Goal: Information Seeking & Learning: Learn about a topic

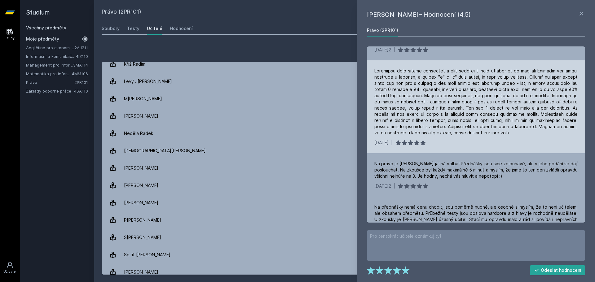
scroll to position [372, 0]
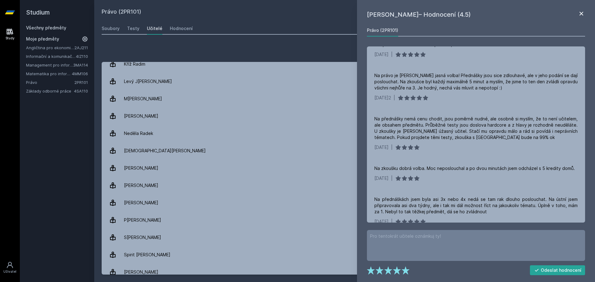
click at [583, 14] on icon at bounding box center [581, 13] width 7 height 7
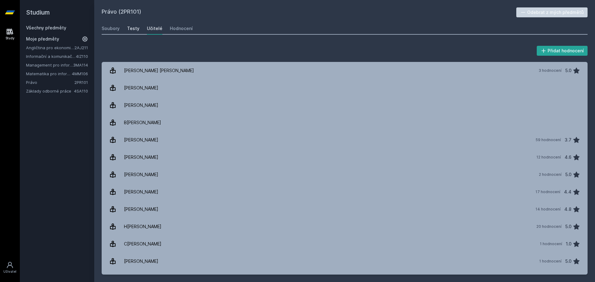
click at [135, 25] on link "Testy" at bounding box center [133, 28] width 12 height 12
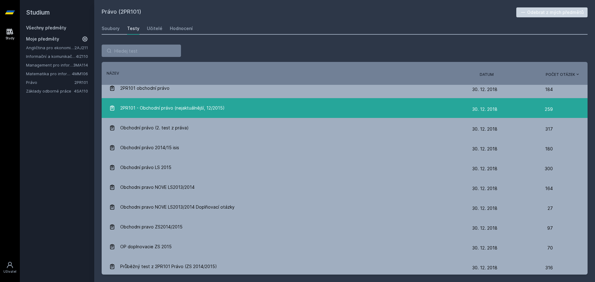
scroll to position [62, 0]
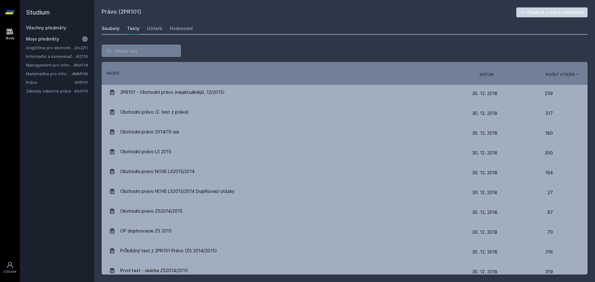
click at [111, 30] on div "Soubory" at bounding box center [111, 28] width 18 height 6
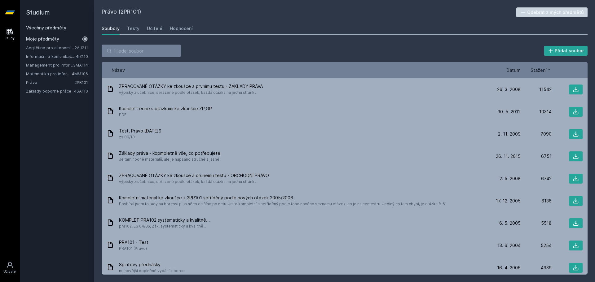
click at [512, 73] on div "Název Datum Stažení" at bounding box center [345, 70] width 486 height 16
click at [512, 72] on span "Datum" at bounding box center [514, 70] width 14 height 7
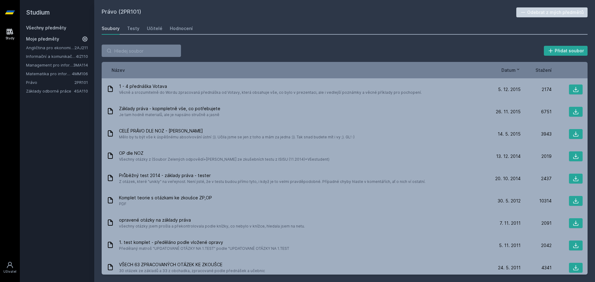
click at [516, 74] on div "Název Datum Stažení" at bounding box center [345, 70] width 486 height 16
click at [511, 72] on span "Datum" at bounding box center [509, 70] width 14 height 7
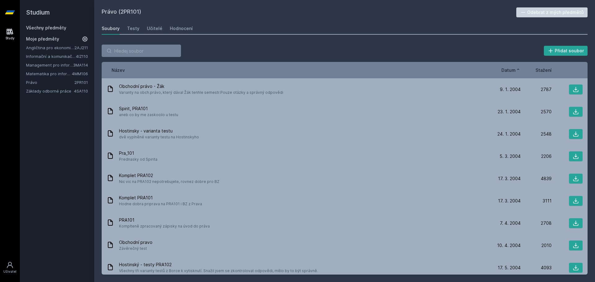
click at [511, 72] on span "Datum" at bounding box center [509, 70] width 14 height 7
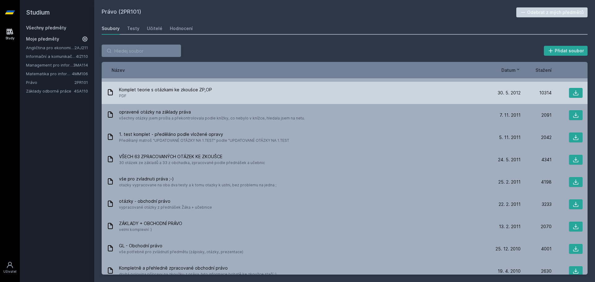
scroll to position [155, 0]
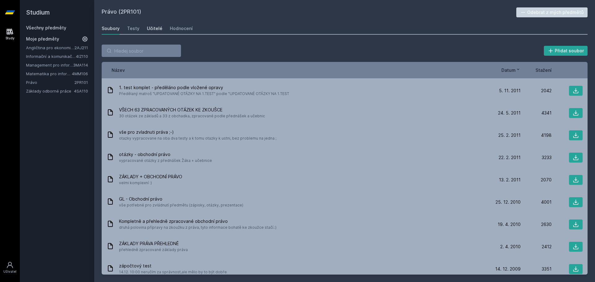
click at [148, 29] on div "Učitelé" at bounding box center [155, 28] width 16 height 6
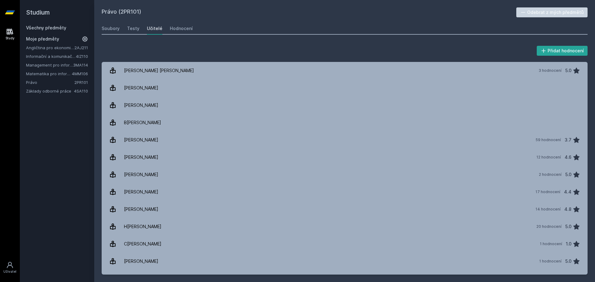
click at [139, 29] on div "Soubory Testy Učitelé Hodnocení" at bounding box center [345, 28] width 486 height 12
click at [175, 26] on div "Hodnocení" at bounding box center [181, 28] width 23 height 6
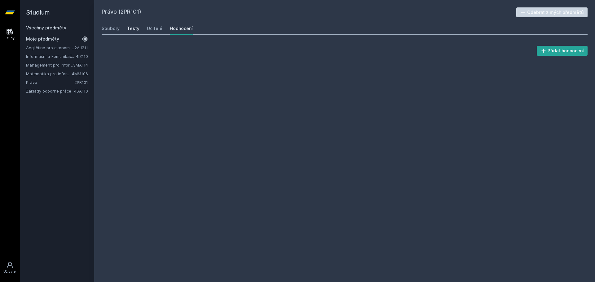
click at [136, 33] on link "Testy" at bounding box center [133, 28] width 12 height 12
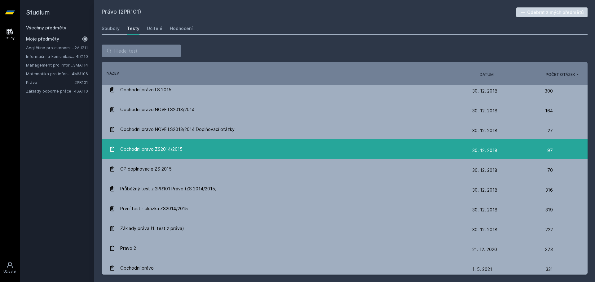
scroll to position [127, 0]
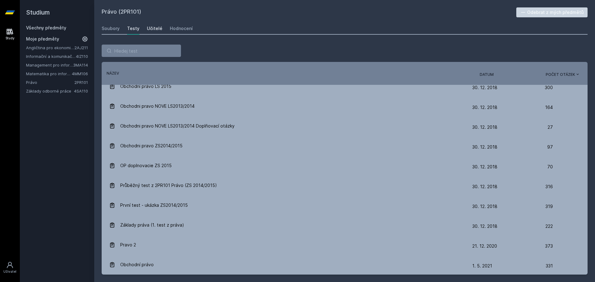
click at [156, 28] on div "Učitelé" at bounding box center [155, 28] width 16 height 6
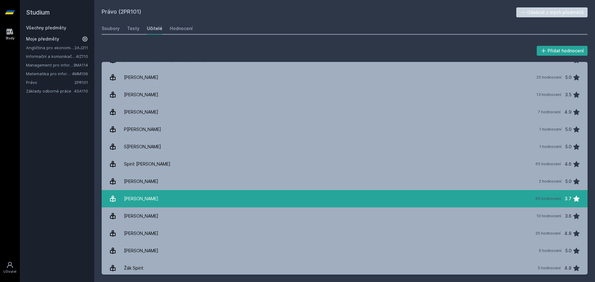
scroll to position [395, 0]
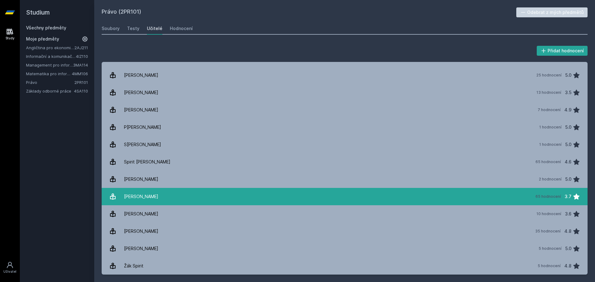
click at [279, 193] on link "[PERSON_NAME] 65 hodnocení 3.7" at bounding box center [345, 196] width 486 height 17
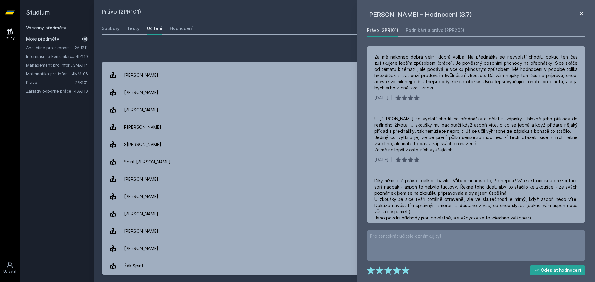
click at [580, 16] on icon at bounding box center [581, 13] width 7 height 7
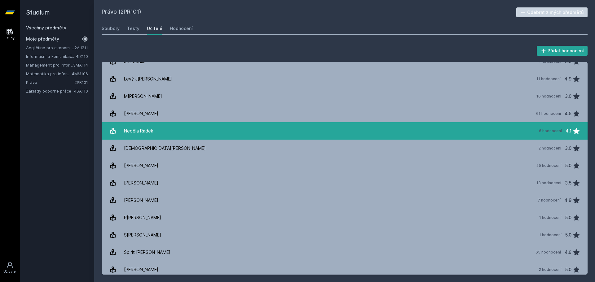
scroll to position [302, 0]
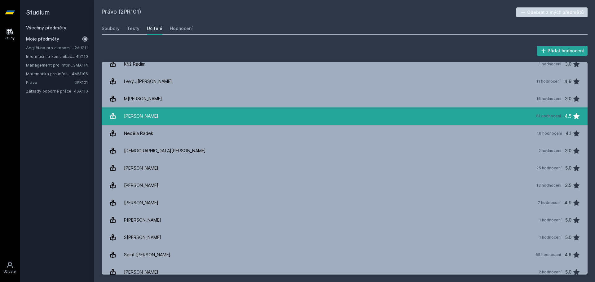
click at [269, 119] on link "M[PERSON_NAME] 61 hodnocení 4.5" at bounding box center [345, 116] width 486 height 17
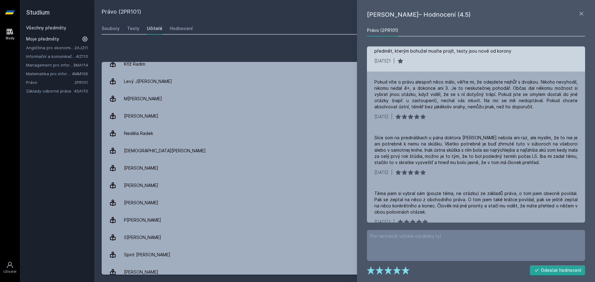
scroll to position [682, 0]
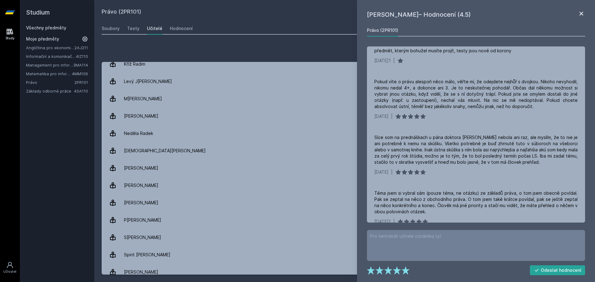
click at [580, 14] on icon at bounding box center [581, 13] width 7 height 7
